Goal: Transaction & Acquisition: Obtain resource

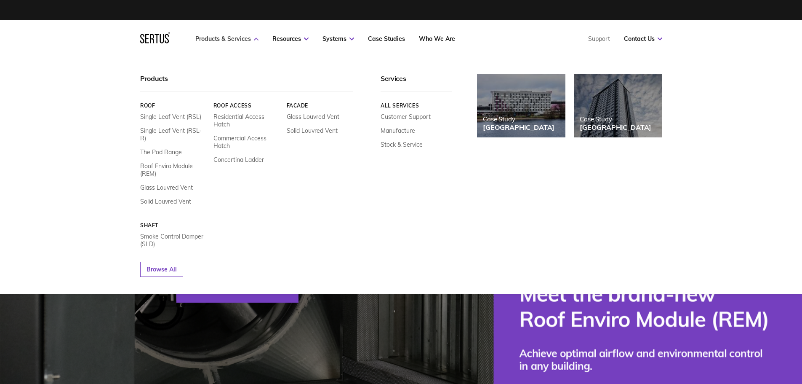
click at [252, 36] on link "Products & Services" at bounding box center [226, 39] width 63 height 8
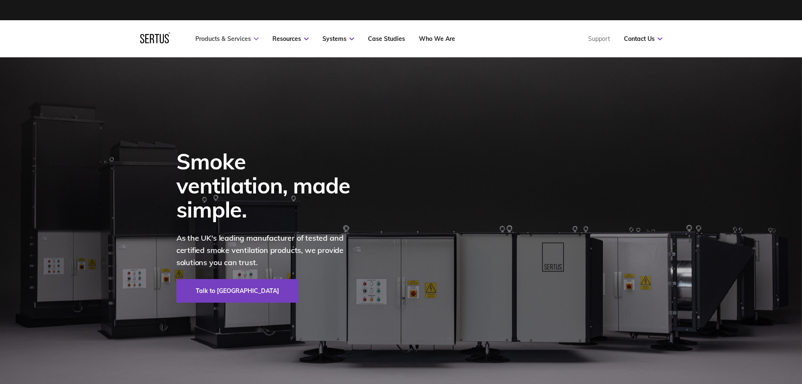
click at [252, 36] on link "Products & Services" at bounding box center [226, 39] width 63 height 8
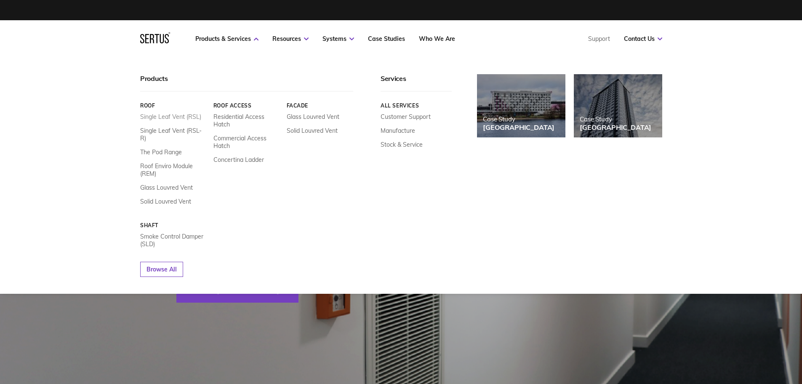
click at [182, 116] on link "Single Leaf Vent (RSL)" at bounding box center [170, 117] width 61 height 8
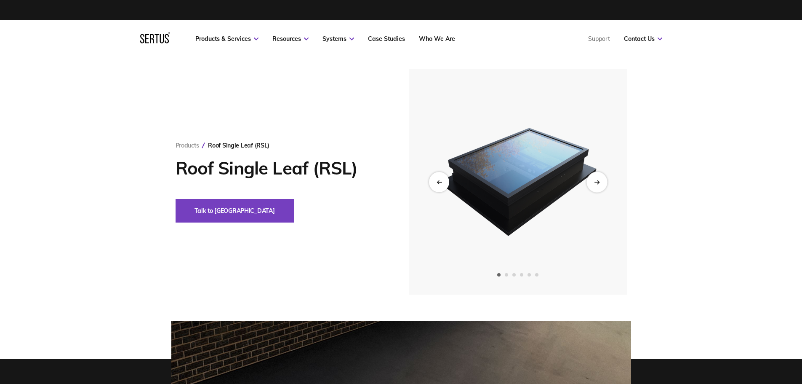
click at [595, 185] on div "Next slide" at bounding box center [597, 181] width 21 height 21
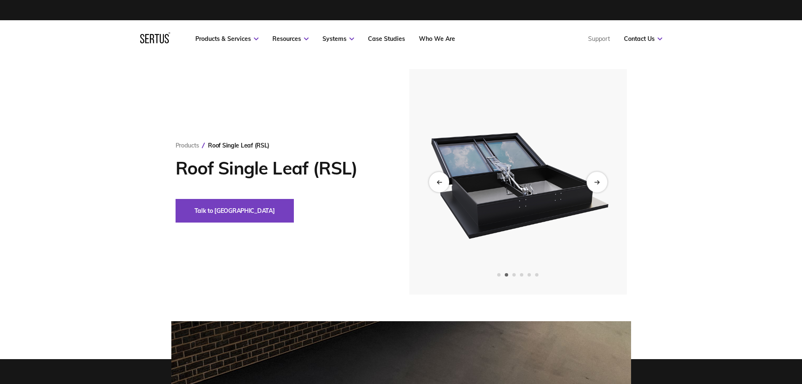
click at [595, 185] on div "Next slide" at bounding box center [597, 181] width 21 height 21
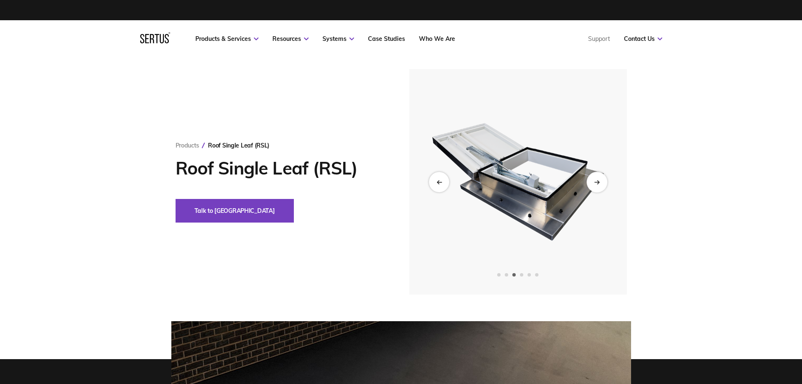
click at [595, 185] on div "Next slide" at bounding box center [597, 181] width 21 height 21
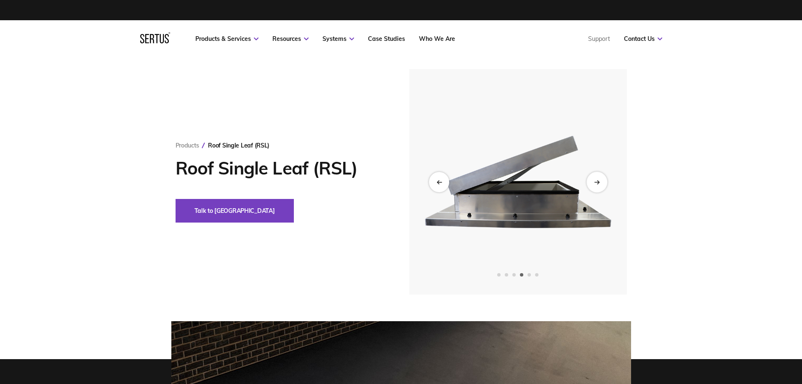
click at [595, 185] on div "Next slide" at bounding box center [597, 181] width 21 height 21
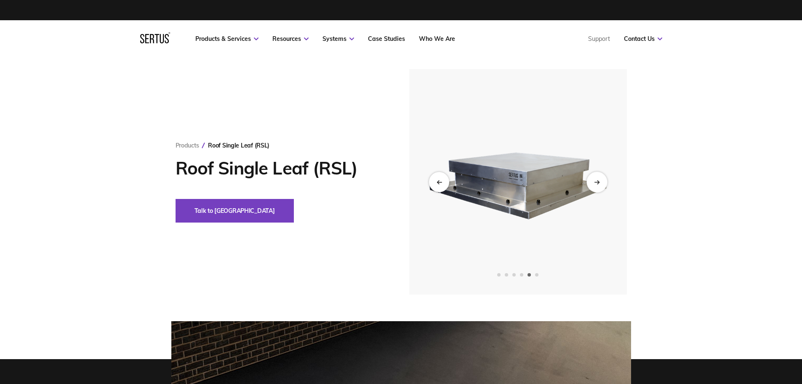
click at [595, 185] on div "Next slide" at bounding box center [597, 181] width 21 height 21
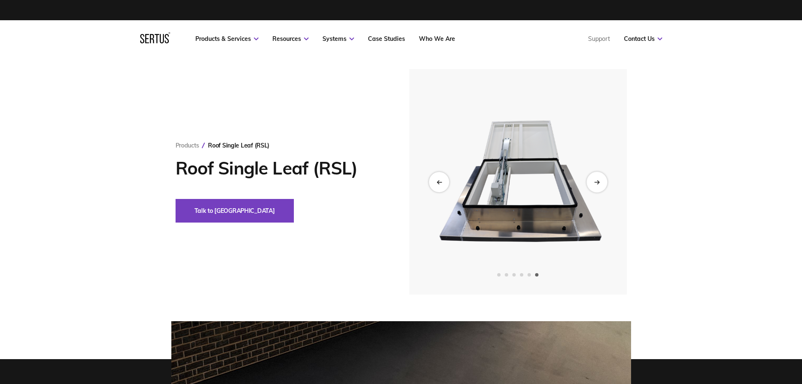
click at [596, 182] on icon "Next slide" at bounding box center [596, 181] width 5 height 5
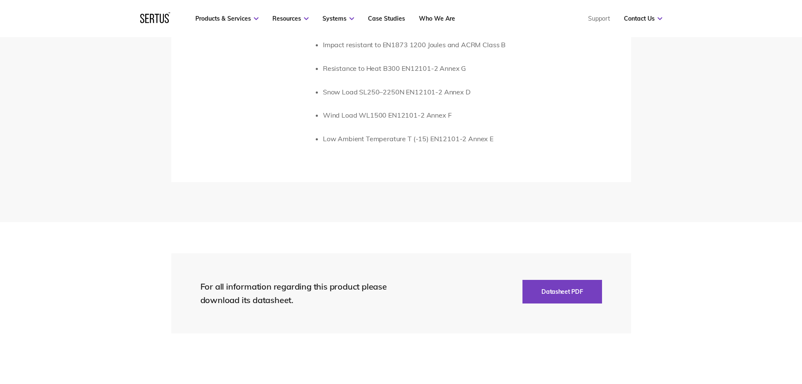
scroll to position [1684, 0]
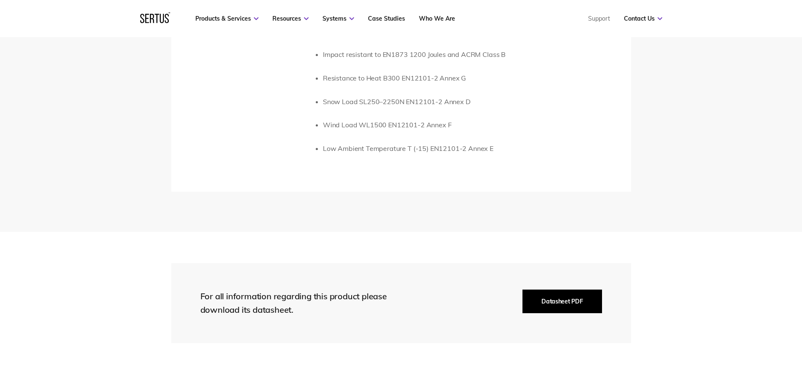
click at [579, 308] on button "Datasheet PDF" at bounding box center [562, 301] width 79 height 24
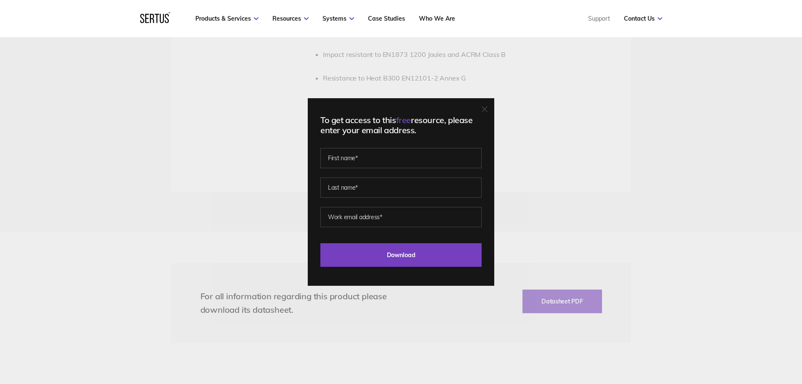
drag, startPoint x: 695, startPoint y: 209, endPoint x: 629, endPoint y: 190, distance: 69.4
click at [696, 209] on div "To get access to this free resource, please enter your email address. Last Down…" at bounding box center [401, 192] width 802 height 384
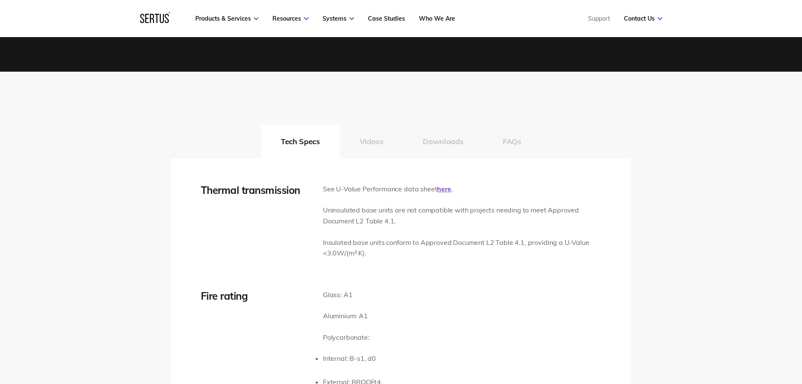
scroll to position [1221, 0]
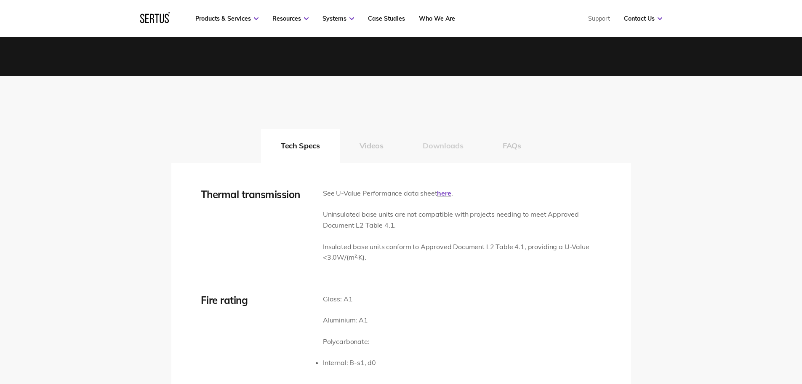
click at [440, 151] on button "Downloads" at bounding box center [443, 146] width 80 height 34
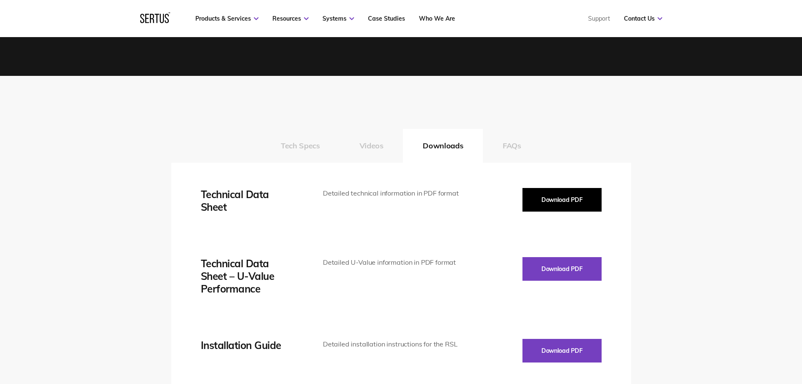
click at [549, 208] on button "Download PDF" at bounding box center [562, 200] width 79 height 24
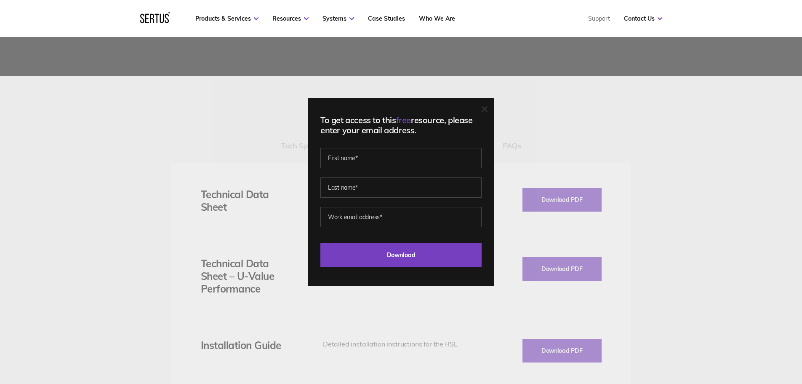
click at [488, 109] on icon at bounding box center [485, 109] width 6 height 6
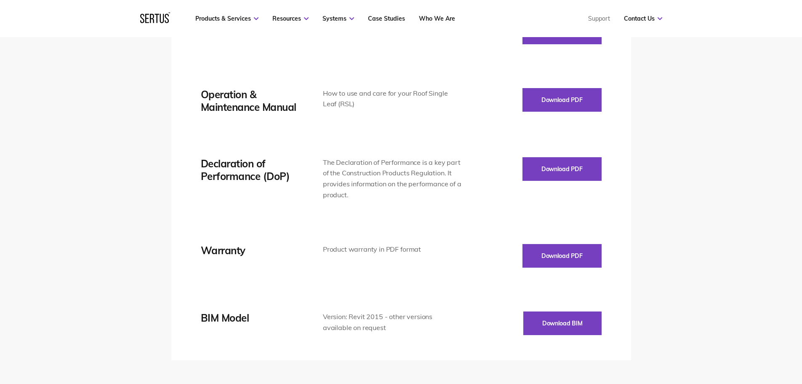
scroll to position [1474, 0]
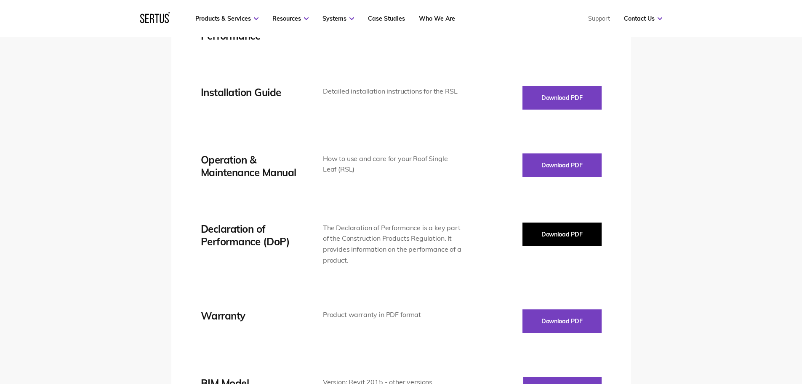
click at [544, 243] on button "Download PDF" at bounding box center [562, 234] width 79 height 24
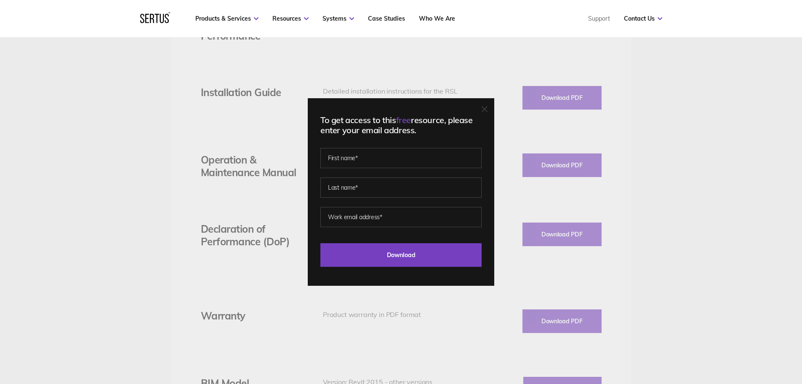
click at [366, 337] on div "To get access to this free resource, please enter your email address. Last Down…" at bounding box center [401, 192] width 802 height 384
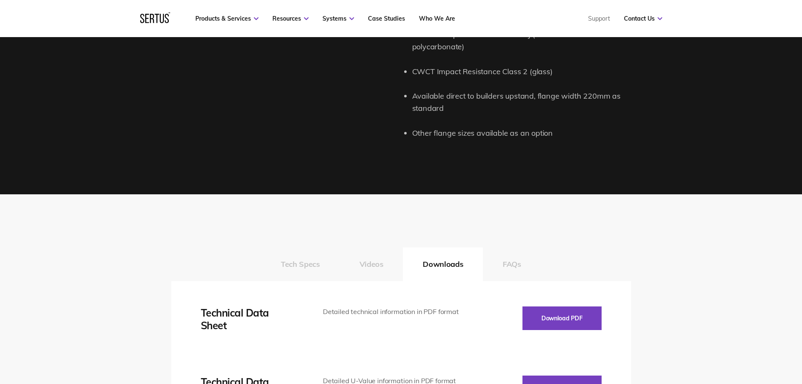
scroll to position [1095, 0]
